Goal: Task Accomplishment & Management: Use online tool/utility

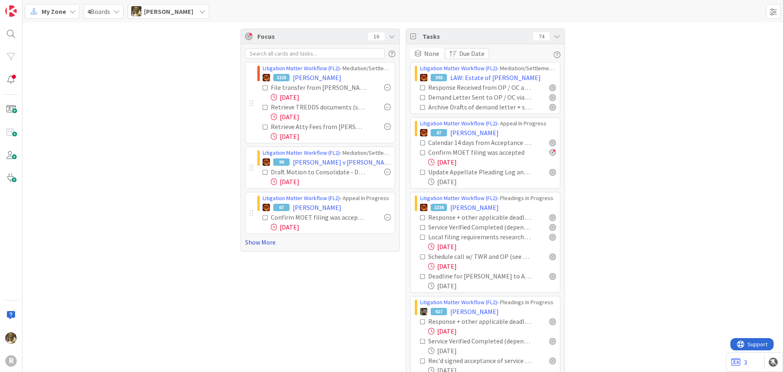
click at [250, 246] on link "Show More" at bounding box center [320, 242] width 150 height 10
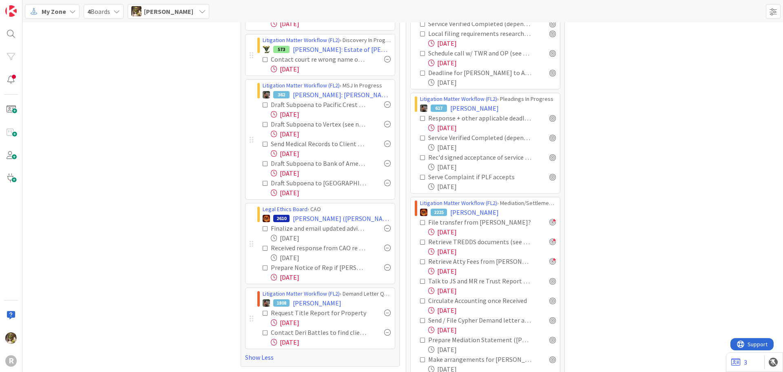
scroll to position [204, 0]
click at [317, 218] on span "[PERSON_NAME] ([PERSON_NAME])" at bounding box center [342, 218] width 98 height 10
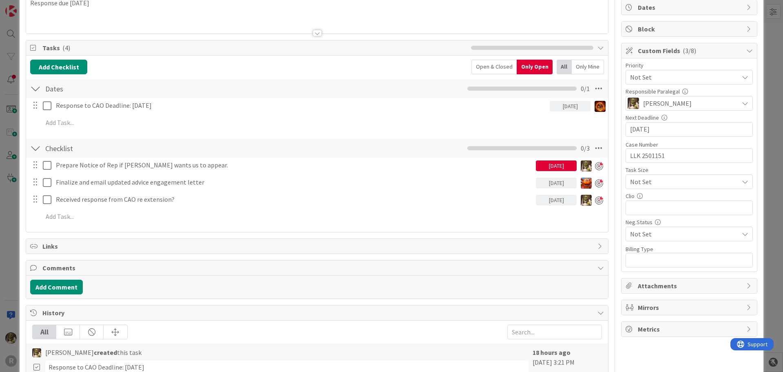
scroll to position [82, 0]
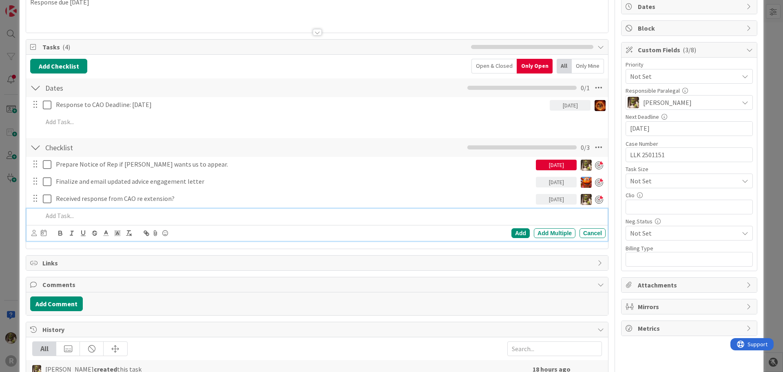
click at [80, 214] on p at bounding box center [323, 215] width 560 height 9
click at [33, 233] on icon at bounding box center [33, 233] width 5 height 6
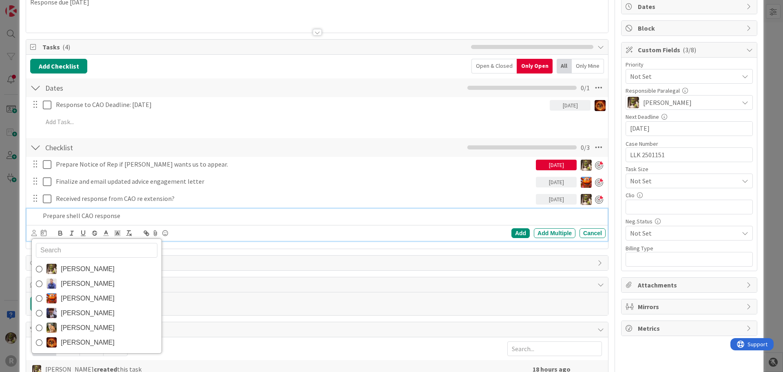
drag, startPoint x: 55, startPoint y: 266, endPoint x: 54, endPoint y: 256, distance: 9.5
click at [55, 266] on img at bounding box center [52, 269] width 10 height 10
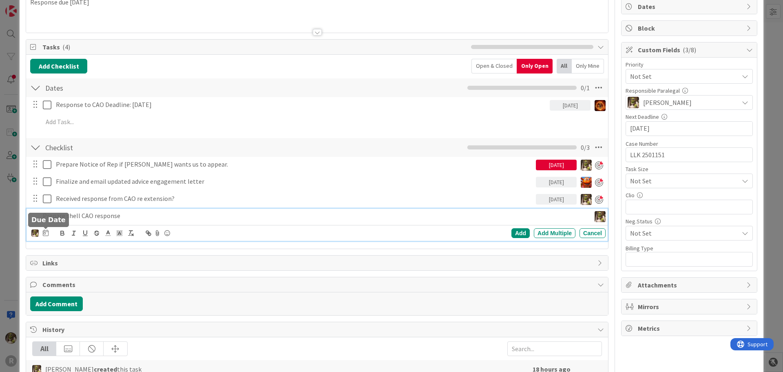
click at [43, 230] on icon at bounding box center [46, 232] width 6 height 7
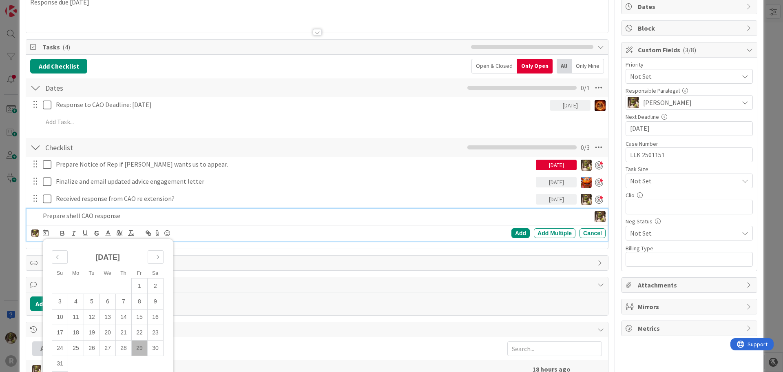
click at [141, 347] on td "29" at bounding box center [140, 348] width 16 height 16
click at [512, 231] on div "Add" at bounding box center [521, 233] width 18 height 10
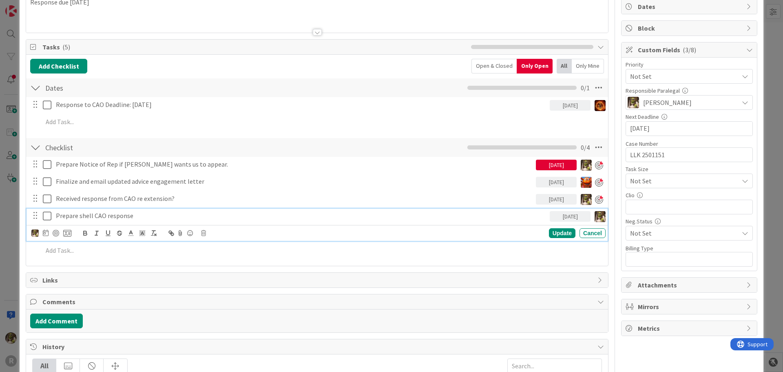
click at [124, 217] on p "Prepare shell CAO response" at bounding box center [301, 215] width 491 height 9
click at [55, 233] on div at bounding box center [56, 233] width 7 height 7
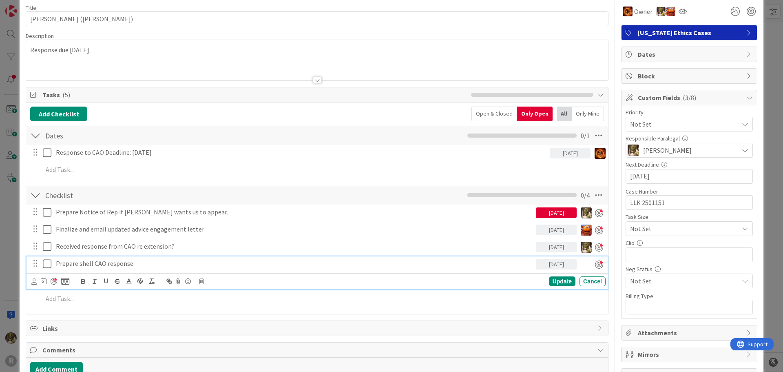
scroll to position [0, 0]
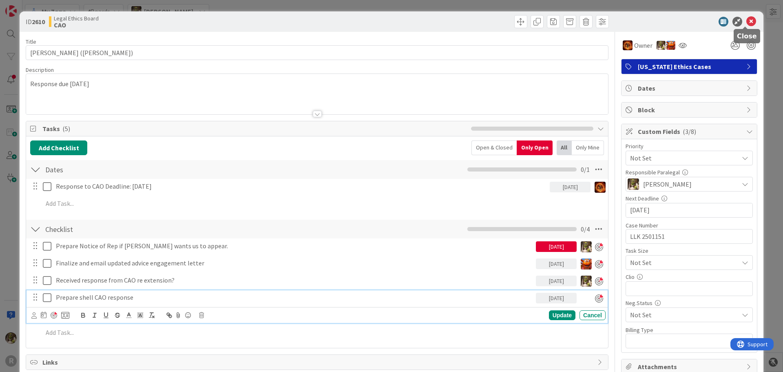
click at [748, 20] on icon at bounding box center [752, 22] width 10 height 10
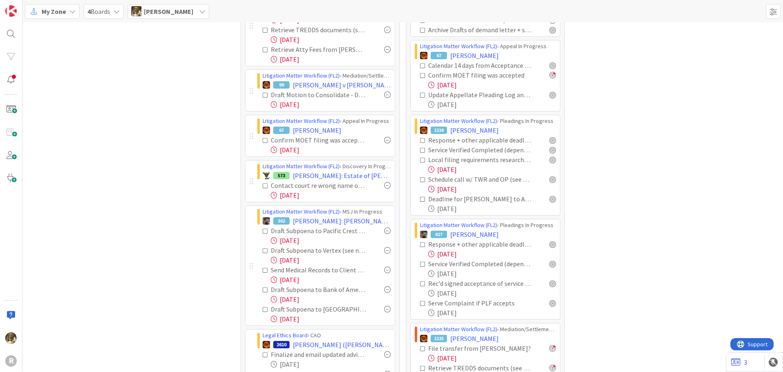
scroll to position [82, 0]
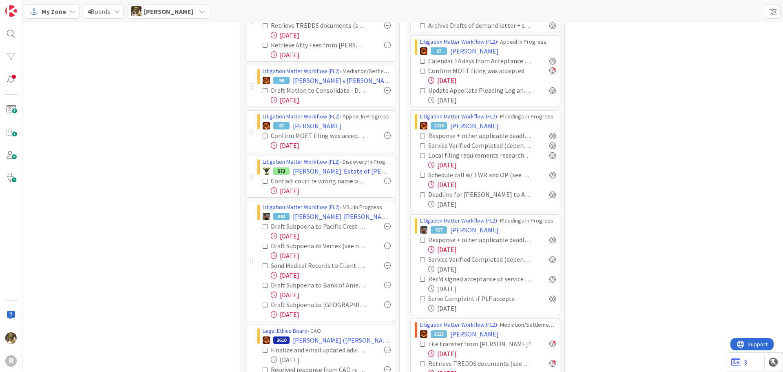
click at [385, 137] on div at bounding box center [387, 135] width 7 height 7
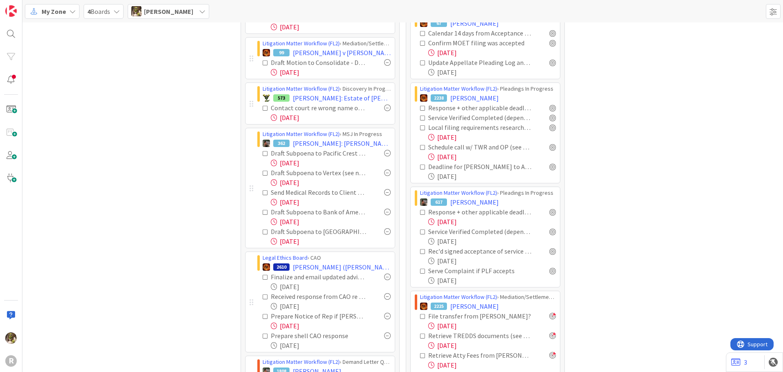
scroll to position [122, 0]
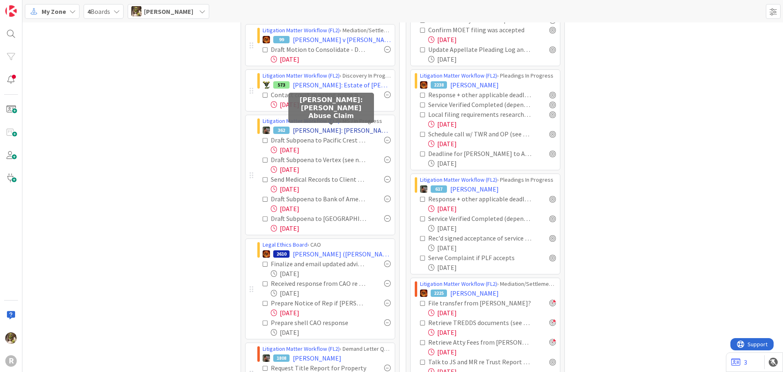
click at [324, 129] on span "[PERSON_NAME]: [PERSON_NAME] Abuse Claim" at bounding box center [342, 130] width 98 height 10
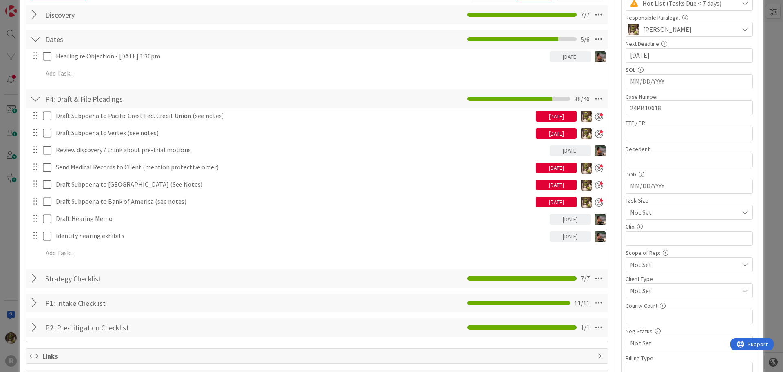
scroll to position [163, 0]
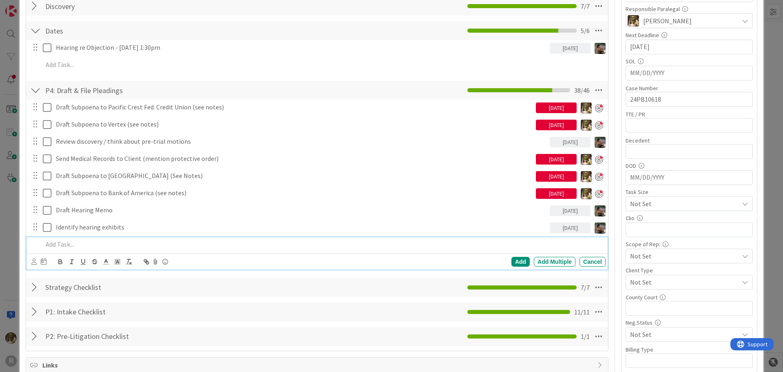
click at [85, 246] on p at bounding box center [323, 244] width 560 height 9
click at [31, 260] on icon at bounding box center [33, 261] width 5 height 6
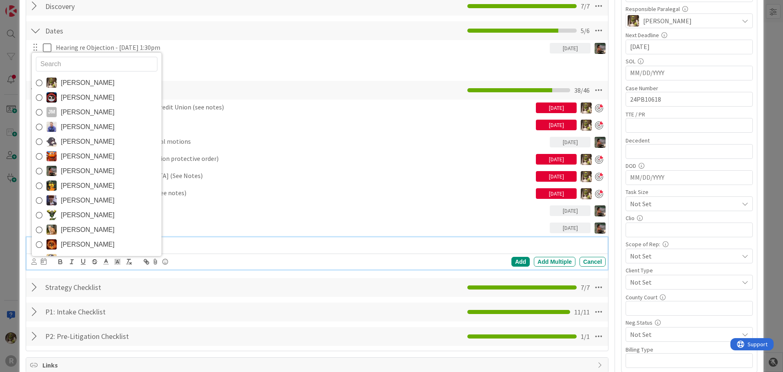
drag, startPoint x: 75, startPoint y: 87, endPoint x: 75, endPoint y: 158, distance: 71.0
click at [75, 87] on span "[PERSON_NAME]" at bounding box center [88, 83] width 54 height 12
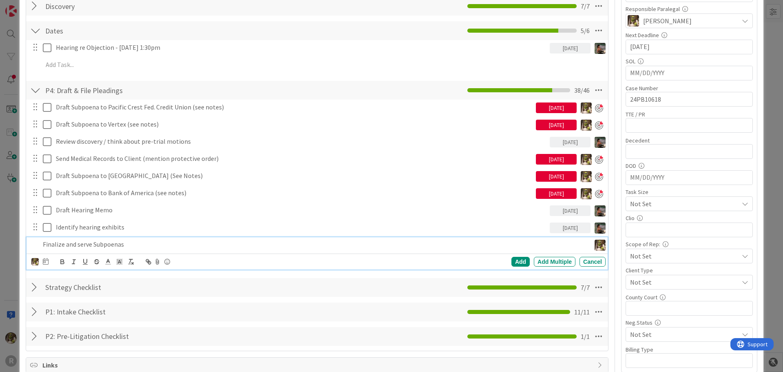
click at [49, 259] on div "Devine Gines Jasmin Sanchez JM Jeff Myers John Grant Kelly Nguyen Kiara Adams M…" at bounding box center [318, 261] width 575 height 11
click at [47, 262] on icon at bounding box center [46, 261] width 6 height 7
click at [143, 369] on td "29" at bounding box center [140, 376] width 16 height 16
click at [517, 261] on div "Add" at bounding box center [521, 262] width 18 height 10
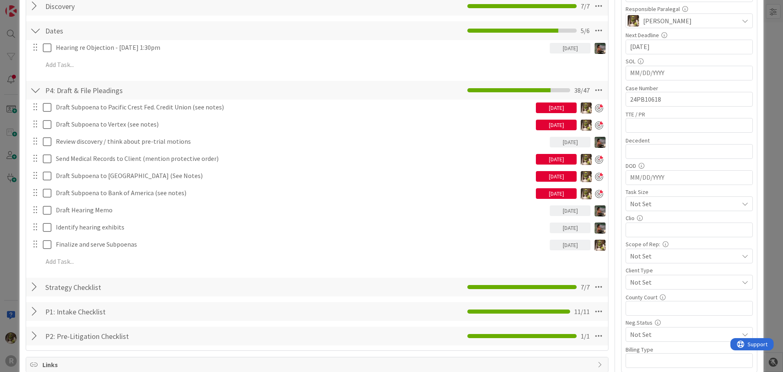
scroll to position [0, 0]
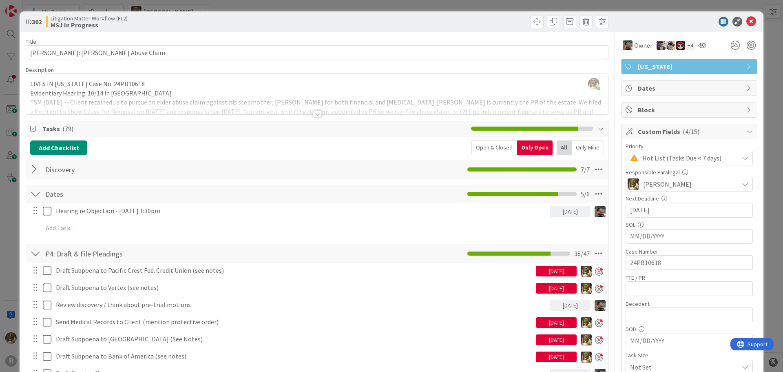
click at [749, 24] on icon at bounding box center [752, 22] width 10 height 10
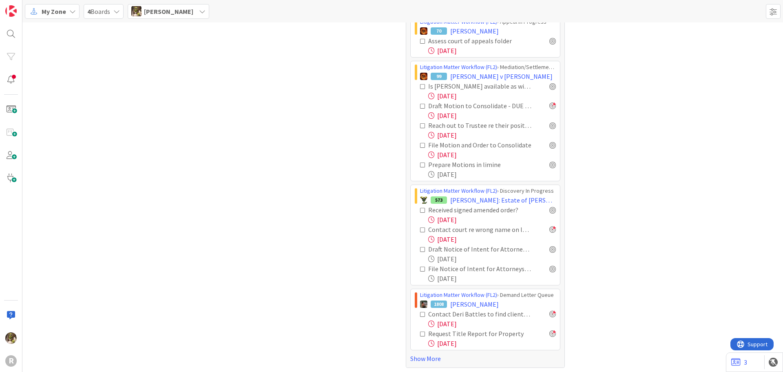
scroll to position [653, 0]
click at [551, 249] on div at bounding box center [553, 247] width 7 height 7
click at [553, 270] on div "File Notice of Intent for Attorneys Fees" at bounding box center [488, 267] width 136 height 10
click at [551, 269] on div at bounding box center [553, 266] width 7 height 7
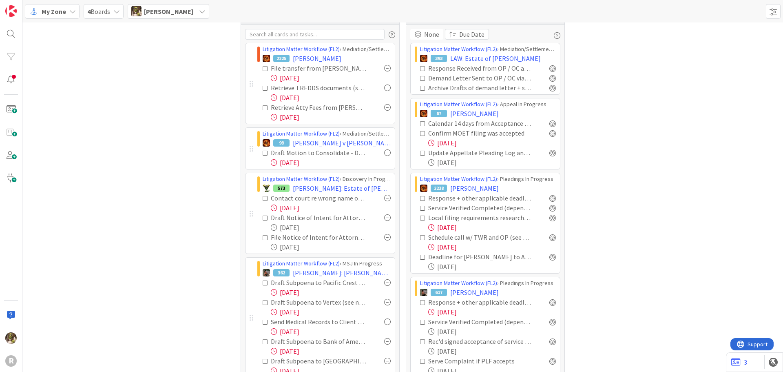
scroll to position [0, 0]
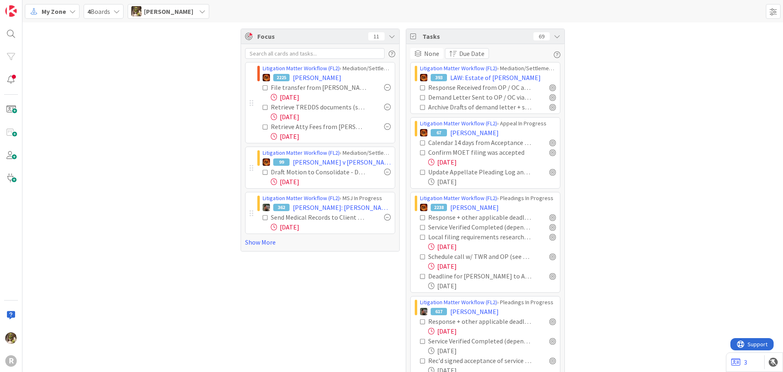
drag, startPoint x: 263, startPoint y: 241, endPoint x: 276, endPoint y: 232, distance: 15.8
click at [263, 241] on link "Show More" at bounding box center [320, 242] width 150 height 10
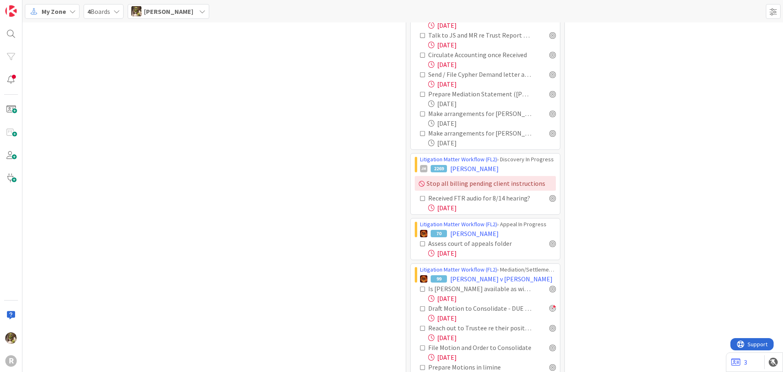
scroll to position [634, 0]
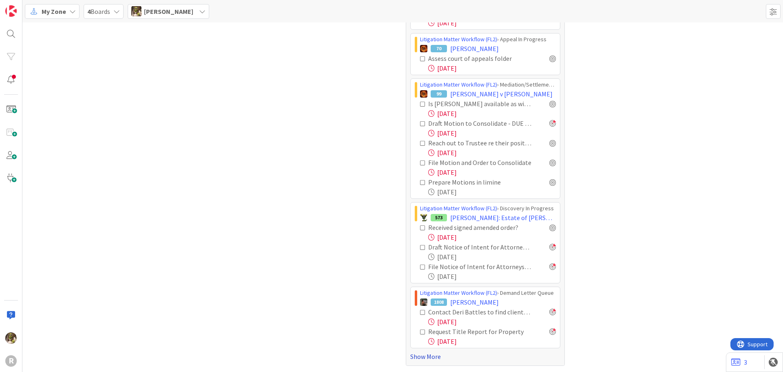
click at [420, 358] on link "Show More" at bounding box center [485, 356] width 150 height 10
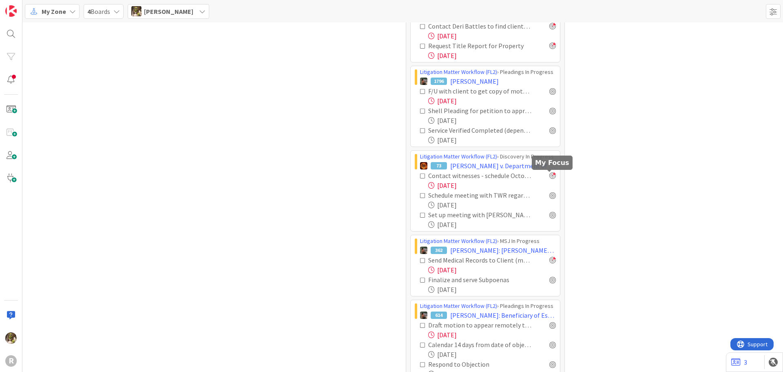
click at [550, 175] on div at bounding box center [553, 175] width 7 height 7
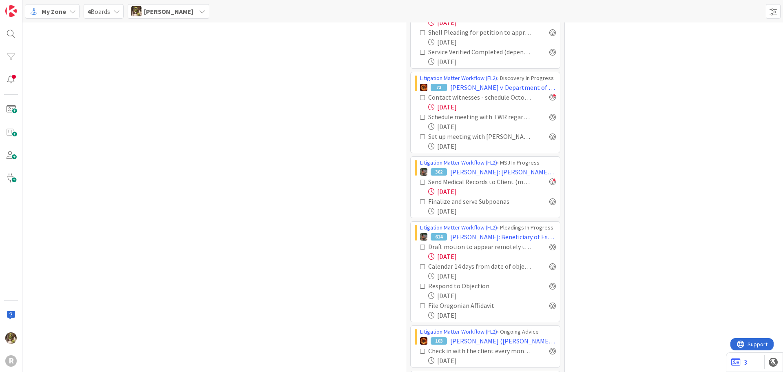
scroll to position [1001, 0]
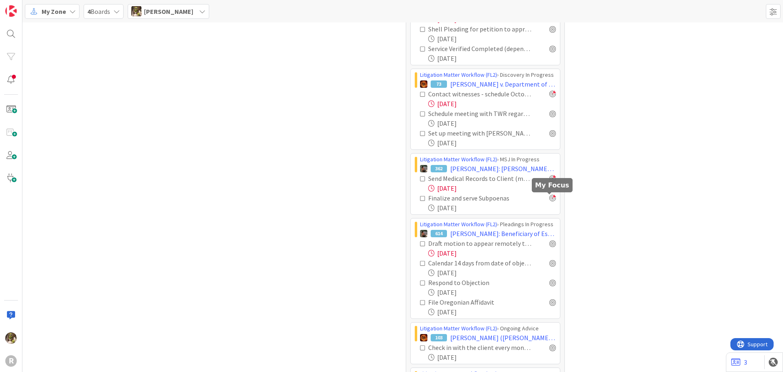
click at [553, 197] on div at bounding box center [553, 198] width 7 height 7
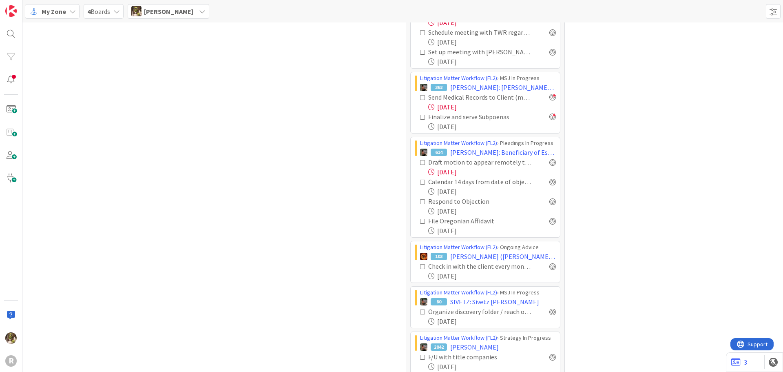
scroll to position [1083, 0]
click at [550, 163] on div at bounding box center [553, 161] width 7 height 7
click at [552, 184] on div at bounding box center [553, 181] width 7 height 7
click at [550, 204] on div "Respond to Objection" at bounding box center [488, 201] width 136 height 10
click at [550, 200] on div at bounding box center [553, 200] width 7 height 7
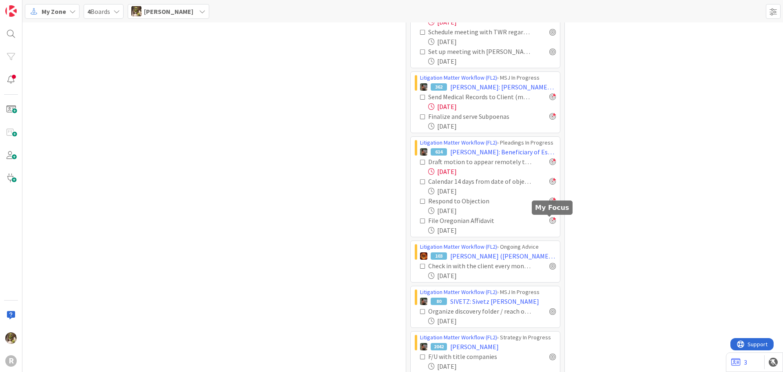
click at [552, 223] on div at bounding box center [553, 220] width 7 height 7
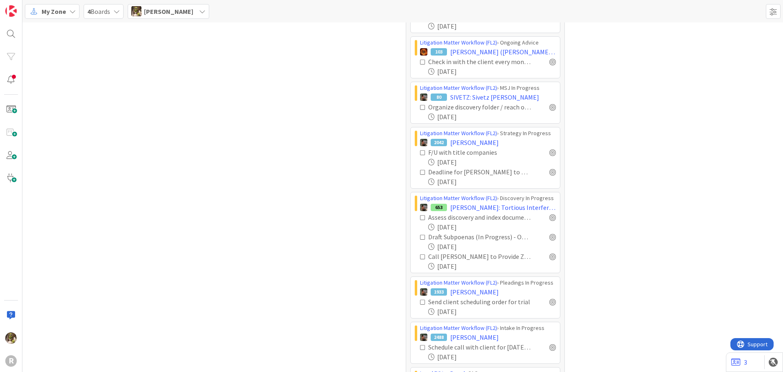
scroll to position [1327, 0]
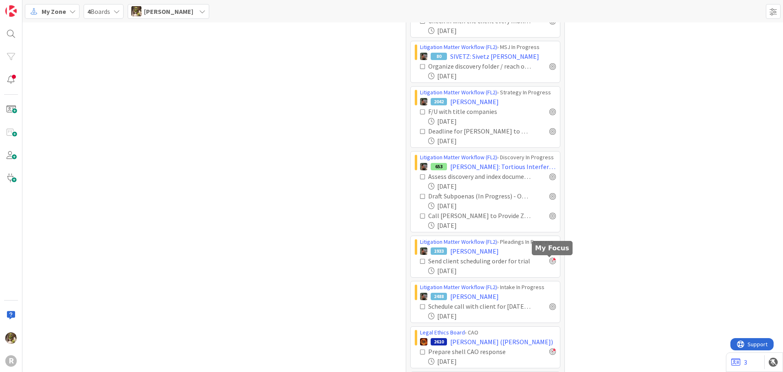
click at [551, 262] on div at bounding box center [553, 260] width 7 height 7
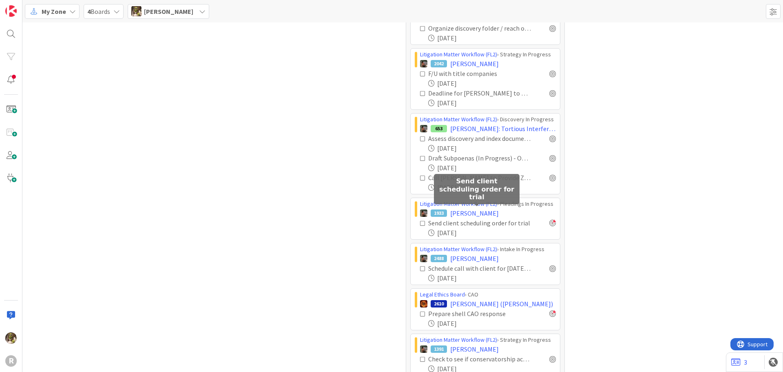
scroll to position [1450, 0]
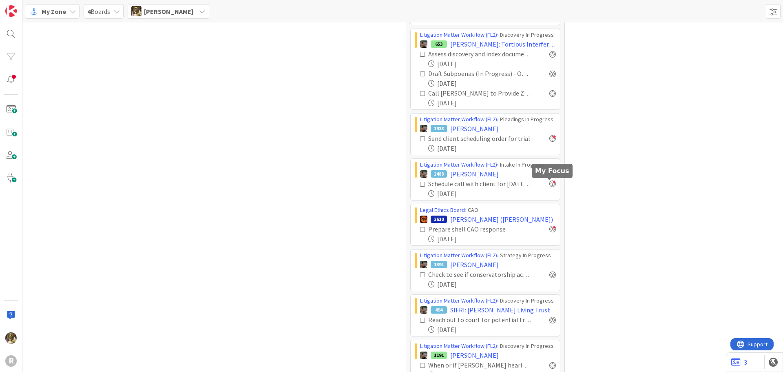
click at [552, 185] on div at bounding box center [553, 183] width 7 height 7
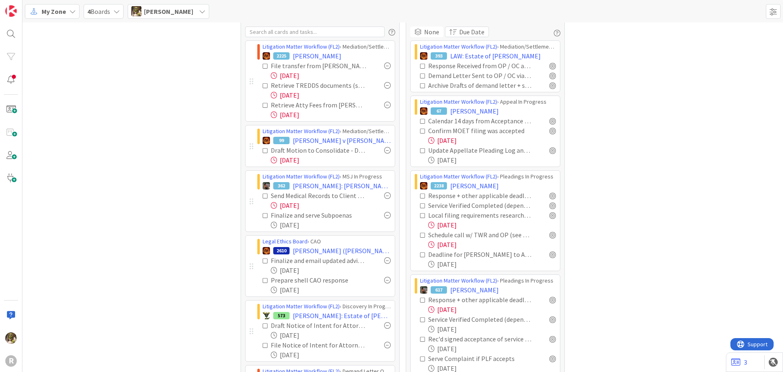
scroll to position [0, 0]
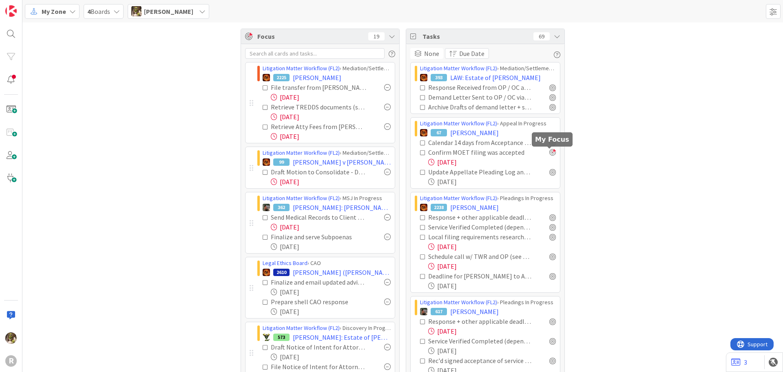
click at [550, 151] on div at bounding box center [553, 152] width 7 height 7
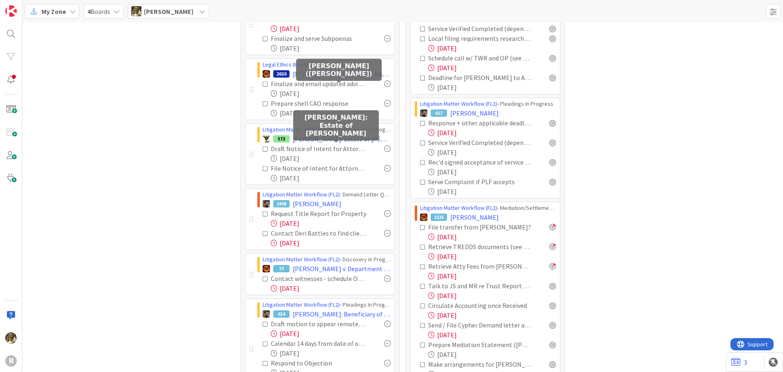
scroll to position [204, 0]
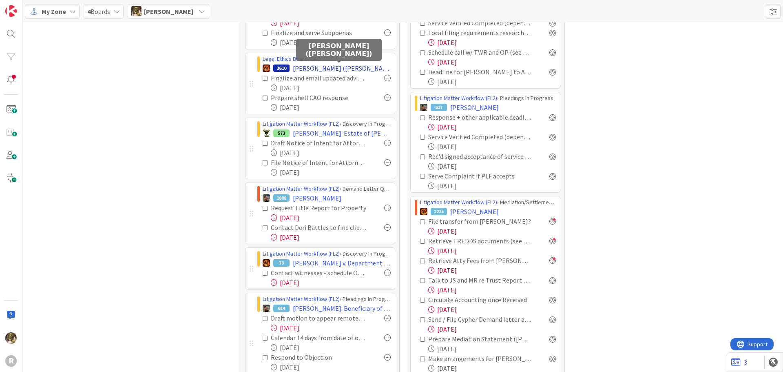
click at [342, 67] on span "[PERSON_NAME] ([PERSON_NAME])" at bounding box center [342, 68] width 98 height 10
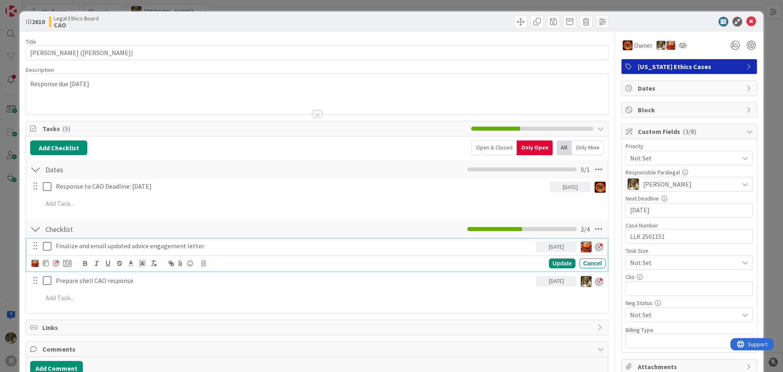
click at [213, 247] on p "Finalize and email updated advice engagement letter" at bounding box center [294, 245] width 477 height 9
click at [577, 144] on div "Only Mine" at bounding box center [588, 147] width 32 height 15
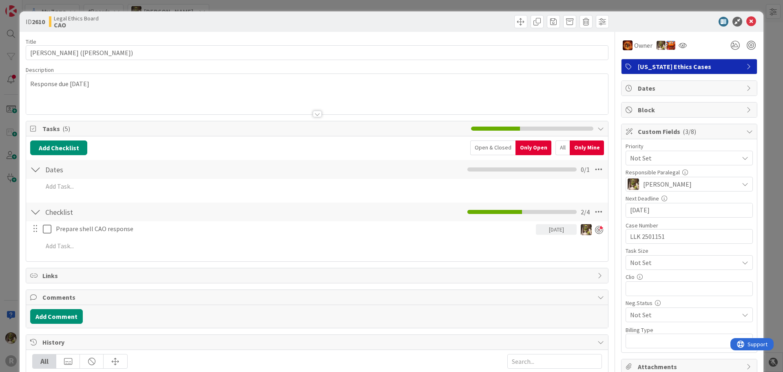
click at [750, 23] on icon at bounding box center [752, 22] width 10 height 10
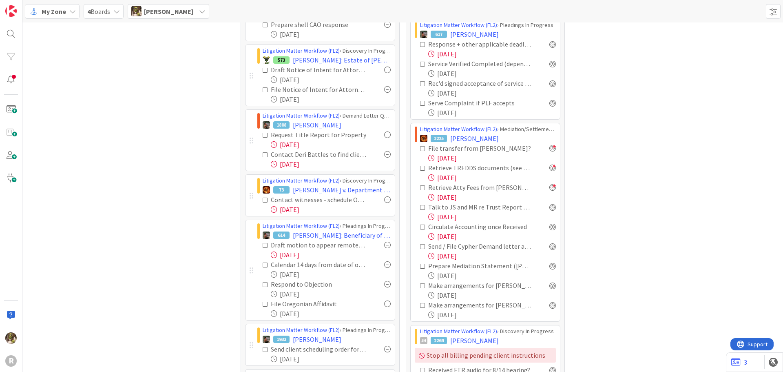
scroll to position [286, 0]
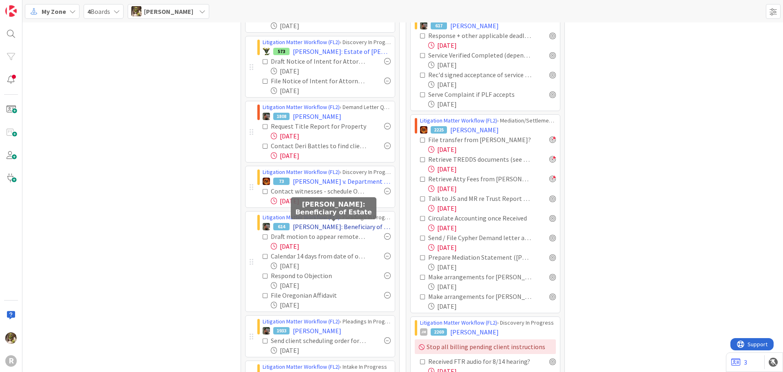
click at [346, 231] on span "[PERSON_NAME]: Beneficiary of Estate" at bounding box center [342, 227] width 98 height 10
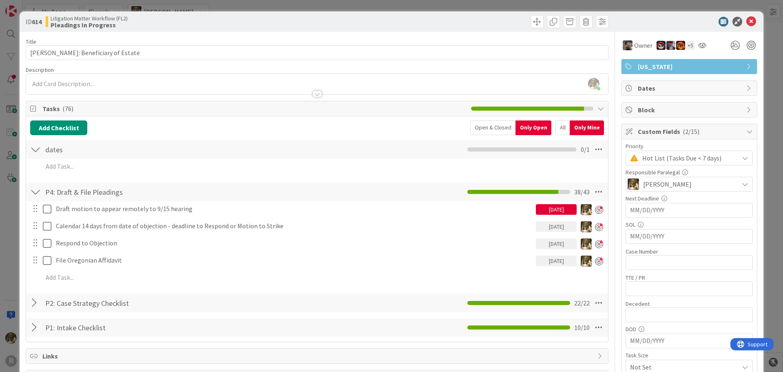
click at [556, 124] on div "All" at bounding box center [563, 127] width 14 height 15
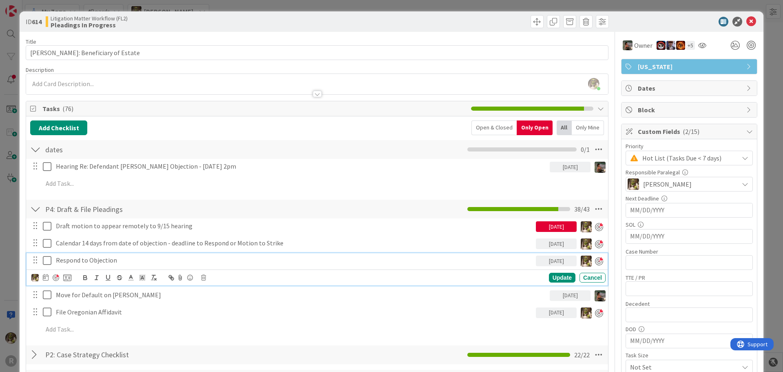
click at [120, 263] on p "Respond to Objection" at bounding box center [294, 259] width 477 height 9
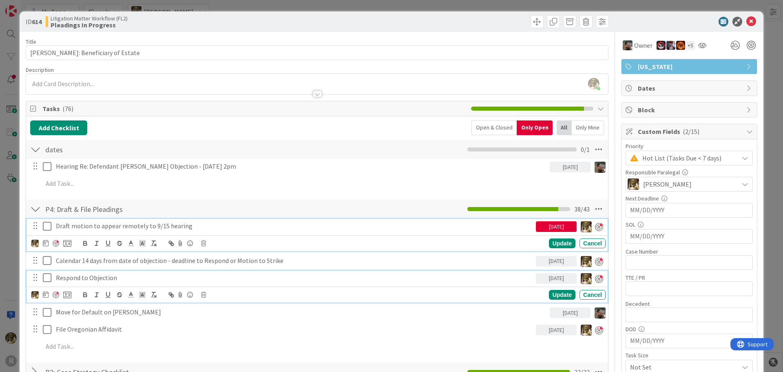
click at [227, 223] on p "Draft motion to appear remotely to 9/15 hearing" at bounding box center [294, 225] width 477 height 9
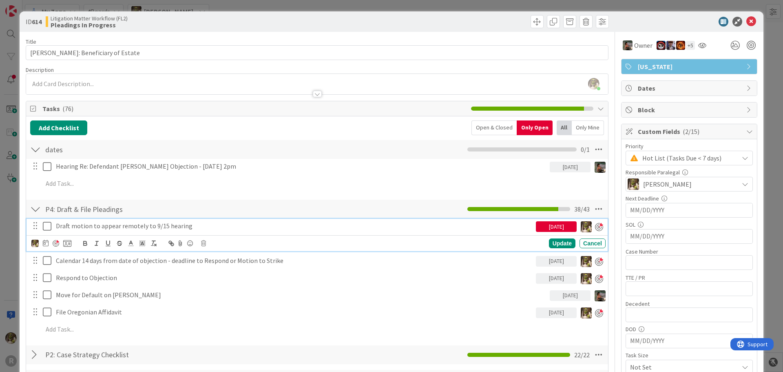
click at [325, 174] on div "Hearing Re: Defendant [PERSON_NAME] Objection - 9/15 @ 2pm [DATE] Update Cancel…" at bounding box center [317, 176] width 574 height 35
